Goal: Task Accomplishment & Management: Manage account settings

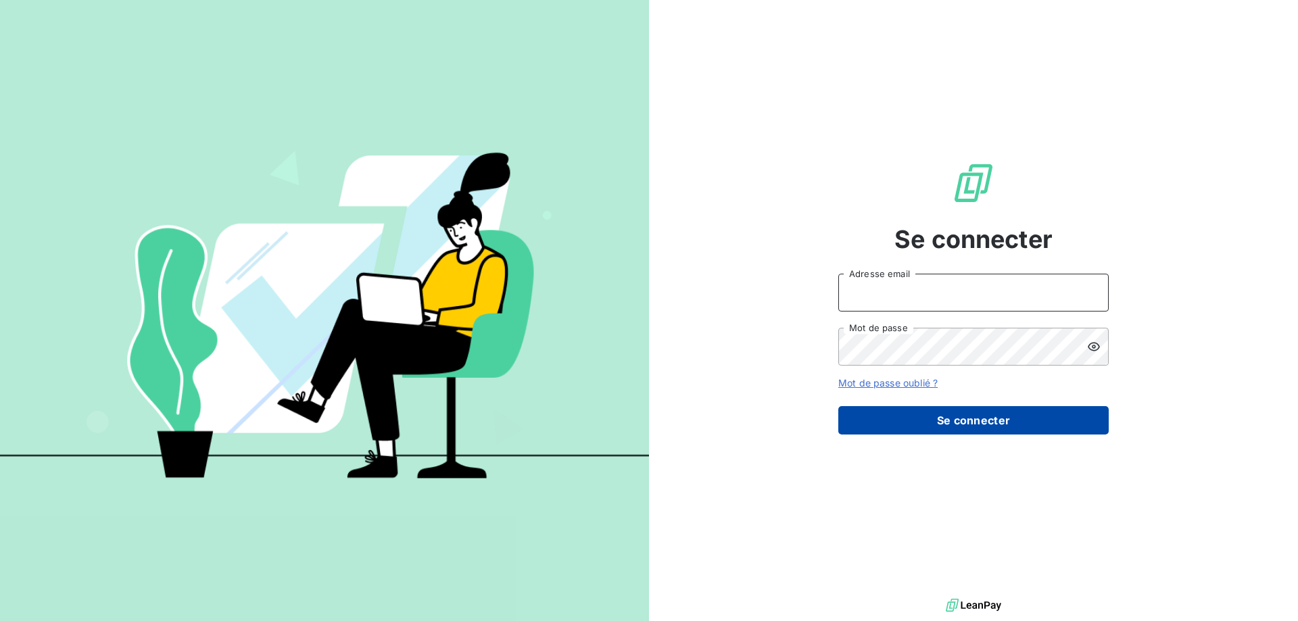
type input "[EMAIL_ADDRESS][DOMAIN_NAME]"
click at [904, 414] on button "Se connecter" at bounding box center [974, 420] width 270 height 28
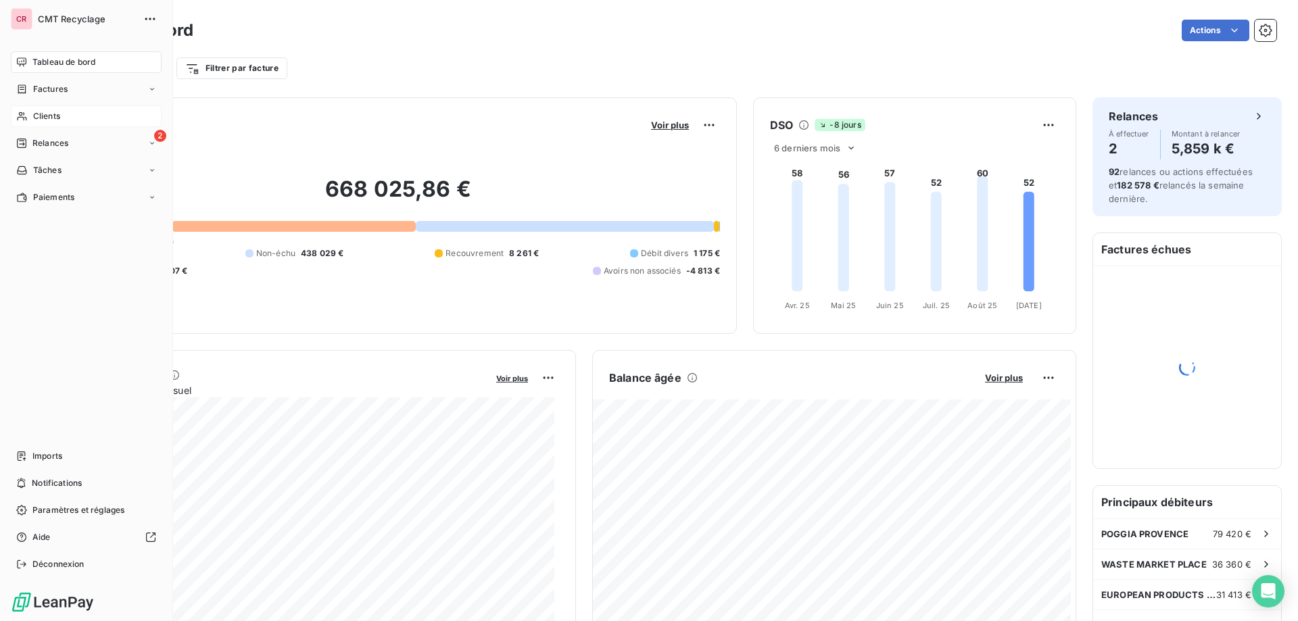
click at [54, 116] on span "Clients" at bounding box center [46, 116] width 27 height 12
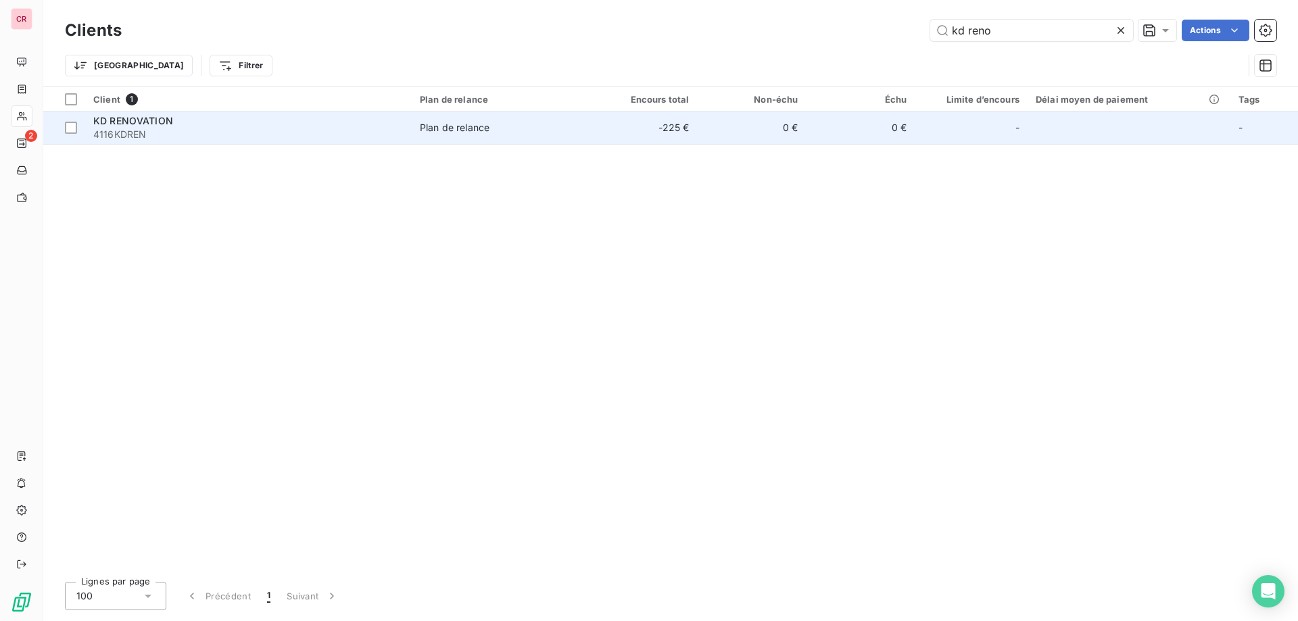
type input "kd reno"
click at [709, 133] on td "0 €" at bounding box center [751, 128] width 109 height 32
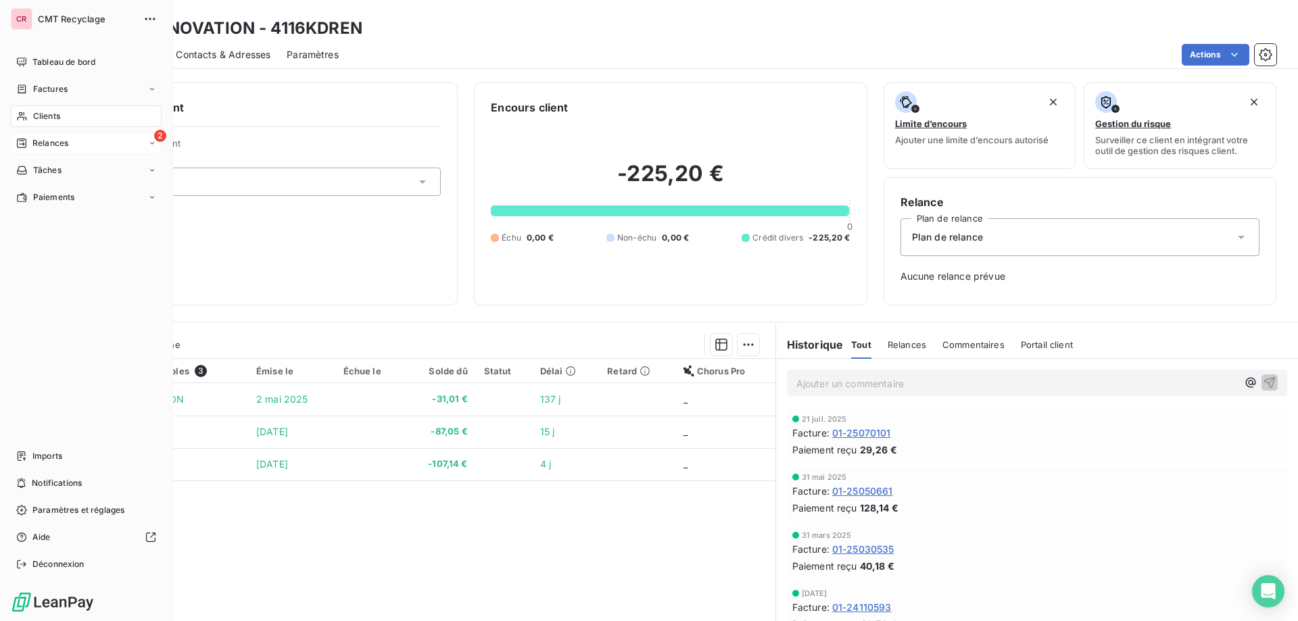
click at [28, 135] on div "2 Relances" at bounding box center [86, 144] width 151 height 22
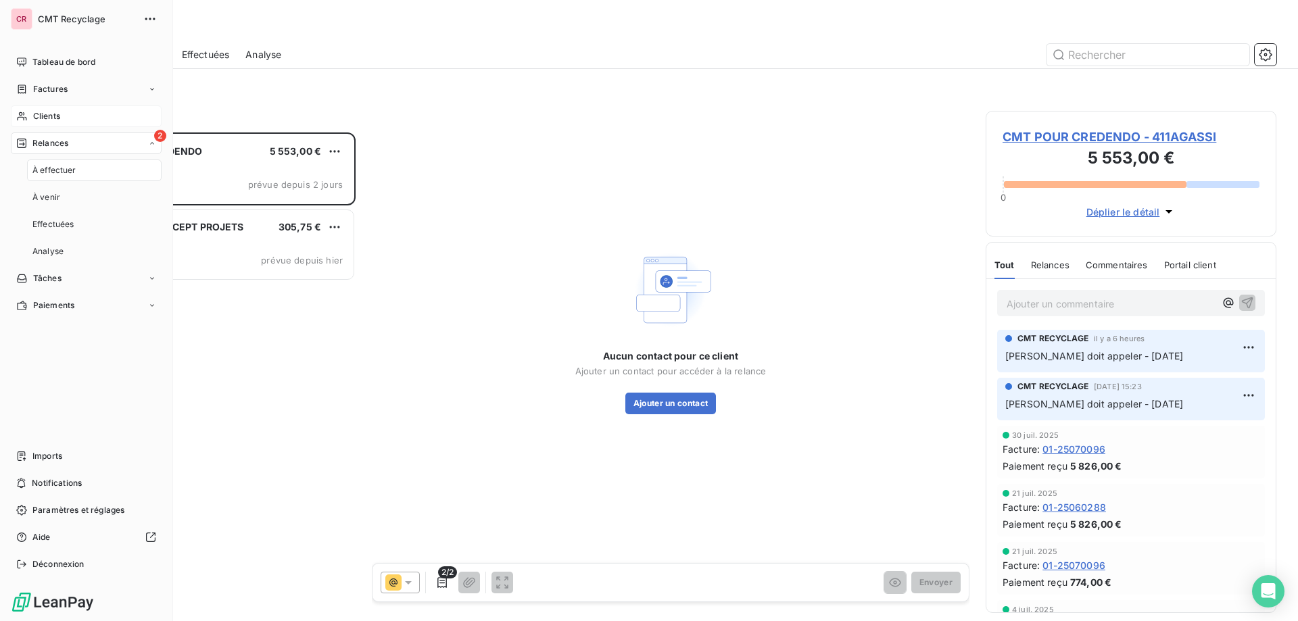
scroll to position [479, 281]
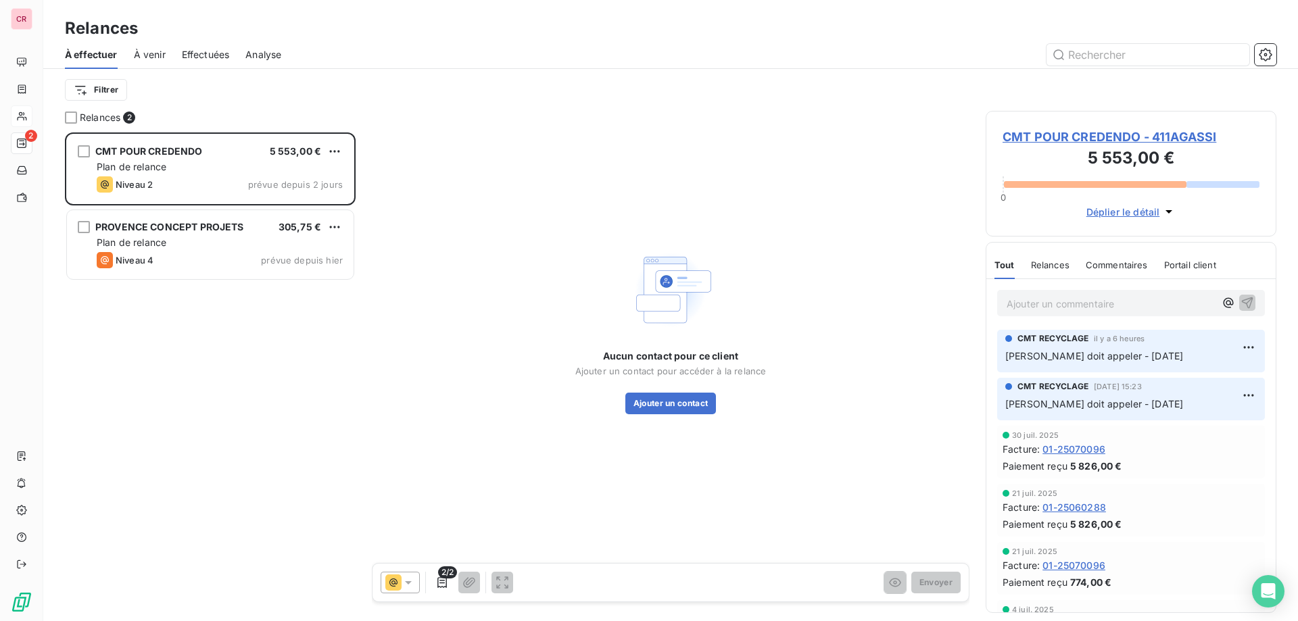
click at [348, 30] on div "Relances" at bounding box center [670, 28] width 1255 height 24
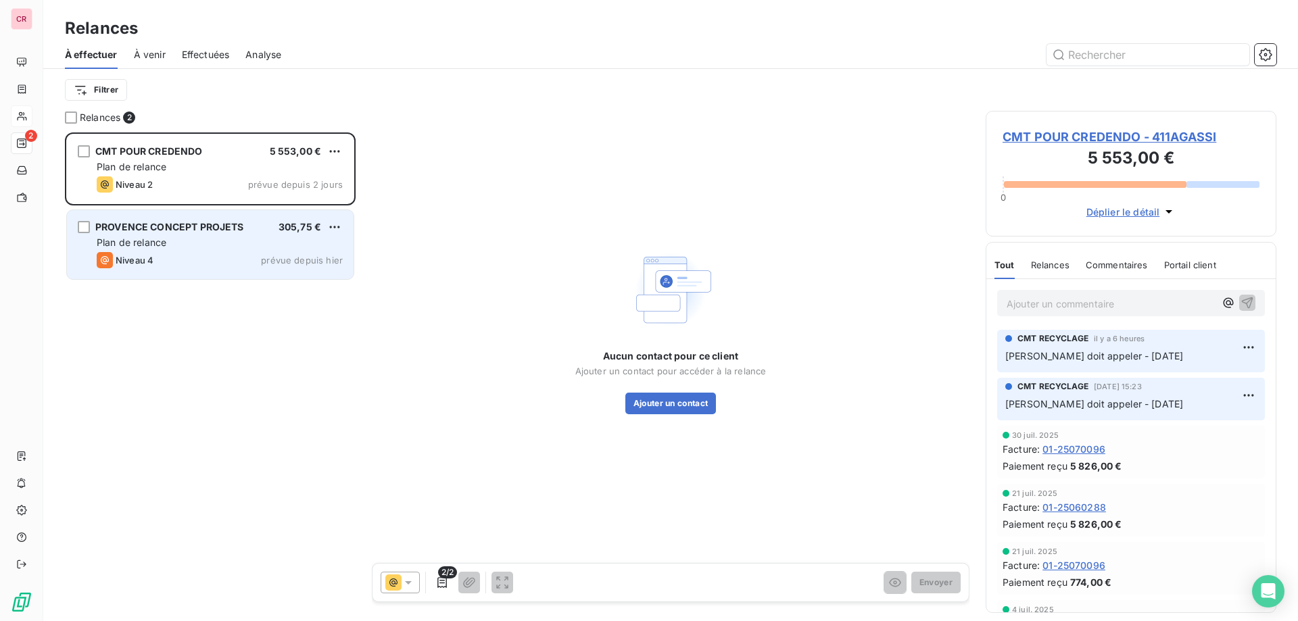
click at [235, 252] on div "PROVENCE CONCEPT PROJETS 305,75 € Plan de relance Niveau 4 prévue depuis [DATE]" at bounding box center [210, 244] width 287 height 69
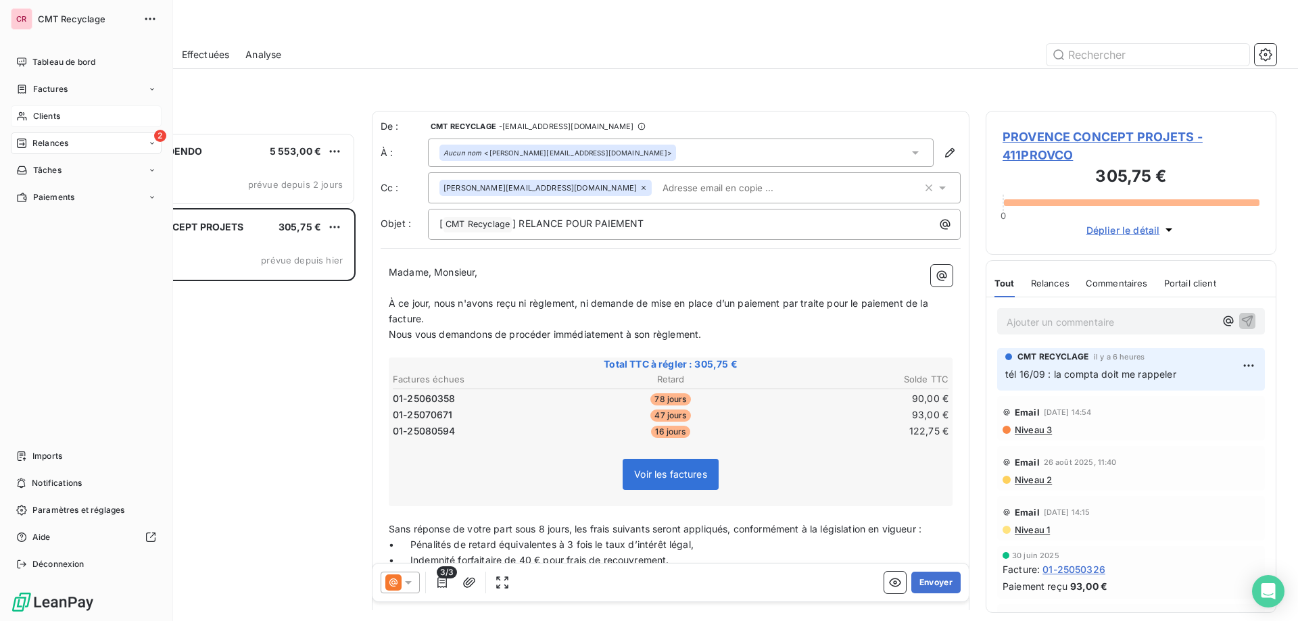
click at [41, 112] on span "Clients" at bounding box center [46, 116] width 27 height 12
